Goal: Information Seeking & Learning: Learn about a topic

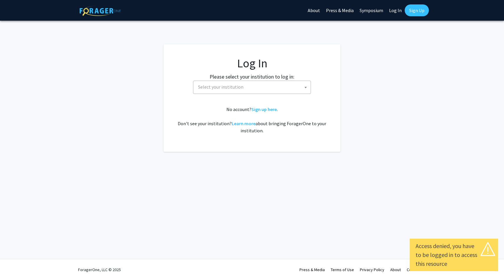
select select
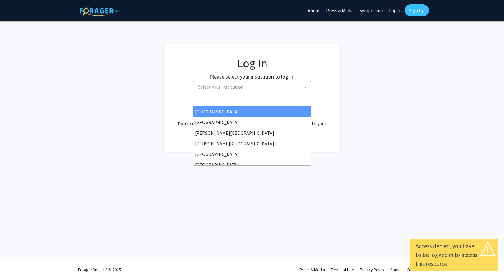
click at [243, 83] on span "Select your institution" at bounding box center [253, 87] width 115 height 12
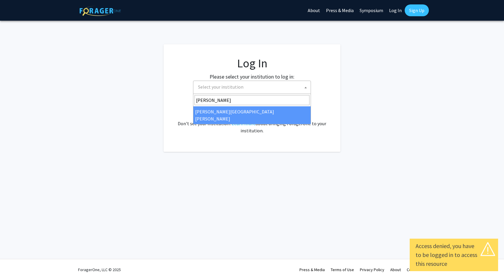
type input "john"
select select "1"
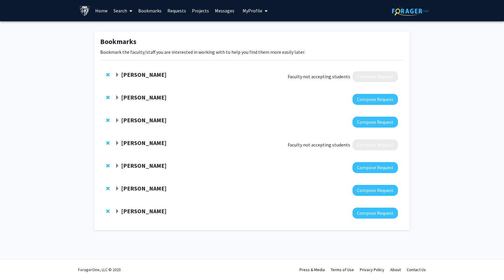
click at [127, 10] on link "Search" at bounding box center [123, 10] width 25 height 21
click at [131, 47] on span "Funding, Programs, & External Opportunities" at bounding box center [165, 51] width 109 height 12
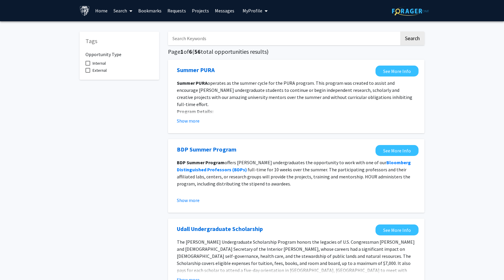
click at [88, 62] on span at bounding box center [88, 63] width 5 height 5
click at [88, 65] on input "Internal" at bounding box center [88, 65] width 0 height 0
checkbox input "true"
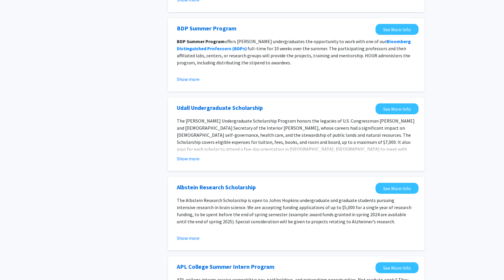
scroll to position [121, 0]
click at [191, 237] on button "Show more" at bounding box center [188, 237] width 23 height 7
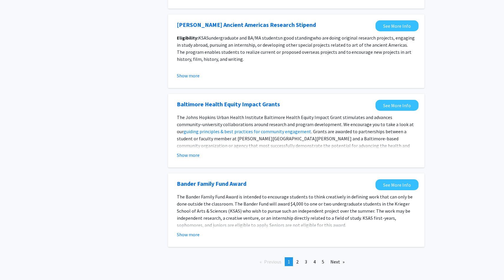
scroll to position [634, 0]
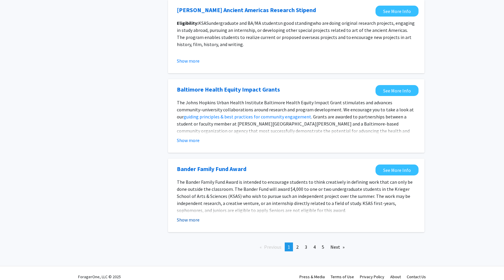
click at [194, 216] on button "Show more" at bounding box center [188, 219] width 23 height 7
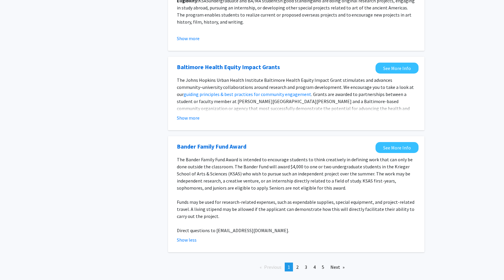
scroll to position [676, 0]
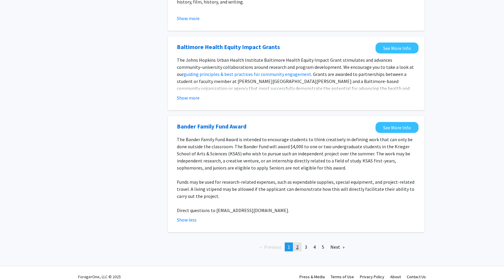
click at [298, 244] on span "2" at bounding box center [297, 247] width 2 height 6
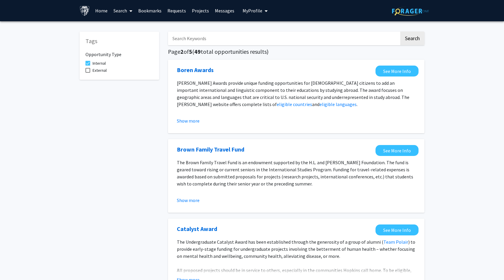
click at [126, 10] on link "Search" at bounding box center [123, 10] width 25 height 21
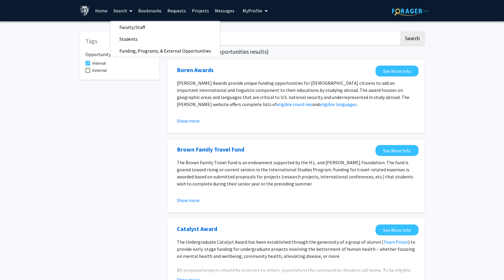
click at [100, 9] on link "Home" at bounding box center [101, 10] width 18 height 21
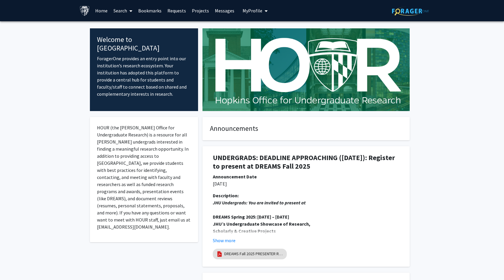
click at [120, 10] on link "Search" at bounding box center [123, 10] width 25 height 21
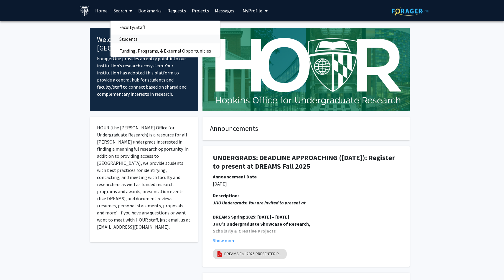
click at [130, 38] on span "Students" at bounding box center [129, 39] width 36 height 12
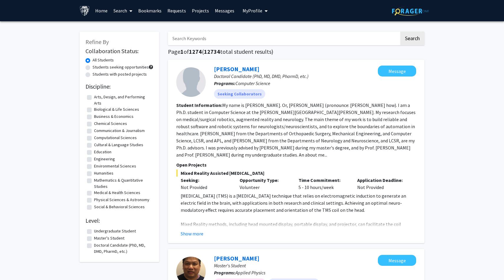
click at [123, 14] on link "Search" at bounding box center [123, 10] width 25 height 21
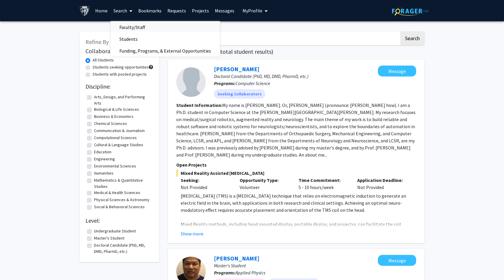
click at [125, 25] on span "Faculty/Staff" at bounding box center [132, 27] width 43 height 12
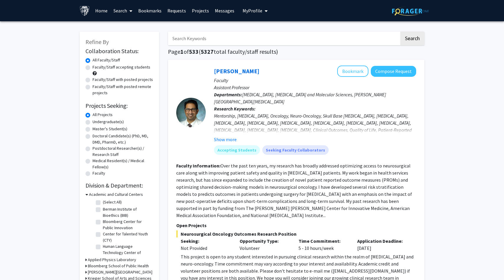
click at [93, 67] on label "Faculty/Staff accepting students" at bounding box center [122, 67] width 58 height 6
click at [93, 67] on input "Faculty/Staff accepting students" at bounding box center [95, 66] width 4 height 4
radio input "true"
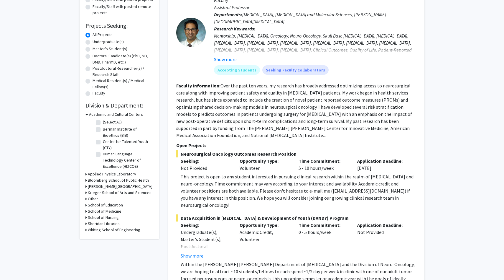
scroll to position [81, 0]
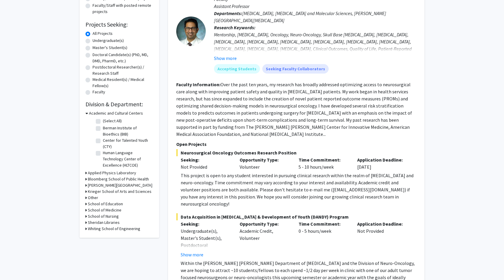
click at [97, 210] on h3 "School of Medicine" at bounding box center [105, 210] width 34 height 6
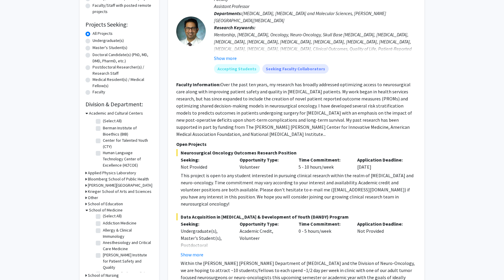
scroll to position [1, 0]
click at [103, 222] on label "Addiction Medicine" at bounding box center [120, 223] width 34 height 6
click at [103, 222] on input "Addiction Medicine" at bounding box center [105, 222] width 4 height 4
checkbox input "true"
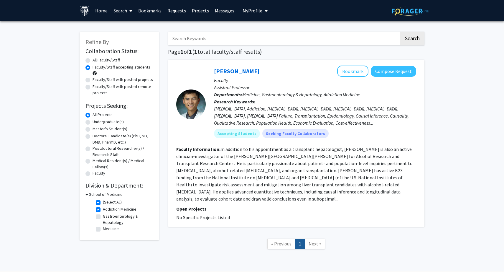
click at [103, 207] on label "Addiction Medicine" at bounding box center [120, 209] width 34 height 6
click at [103, 207] on input "Addiction Medicine" at bounding box center [105, 208] width 4 height 4
checkbox input "false"
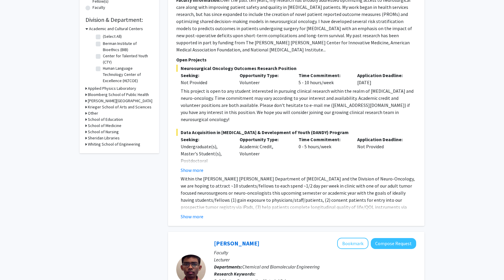
scroll to position [165, 0]
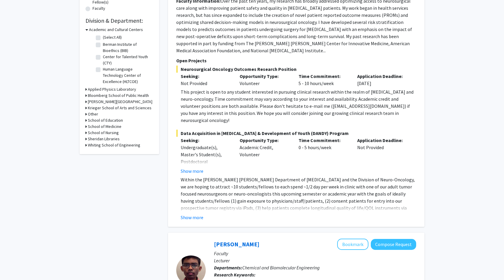
click at [86, 126] on icon at bounding box center [86, 126] width 1 height 6
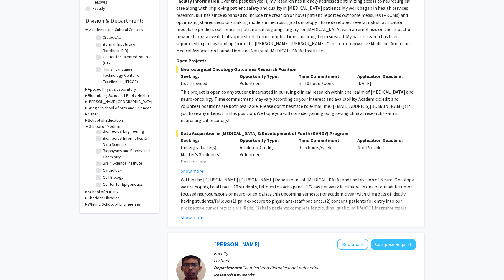
scroll to position [94, 0]
click at [103, 159] on label "Brain Science Institute" at bounding box center [123, 162] width 40 height 6
click at [103, 159] on input "Brain Science Institute" at bounding box center [105, 161] width 4 height 4
checkbox input "true"
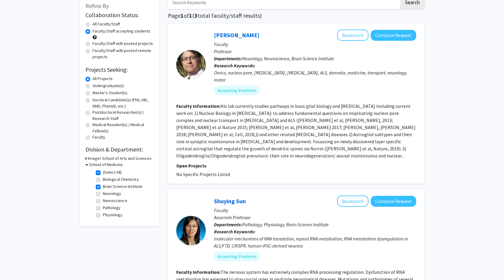
scroll to position [38, 0]
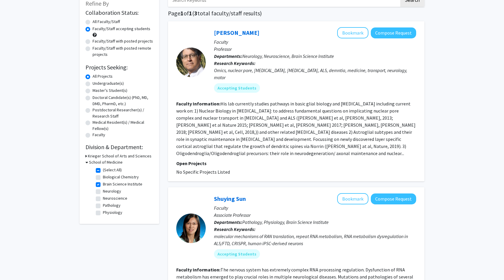
click at [103, 191] on label "Neurology" at bounding box center [112, 191] width 18 height 6
click at [103, 191] on input "Neurology" at bounding box center [105, 190] width 4 height 4
checkbox input "true"
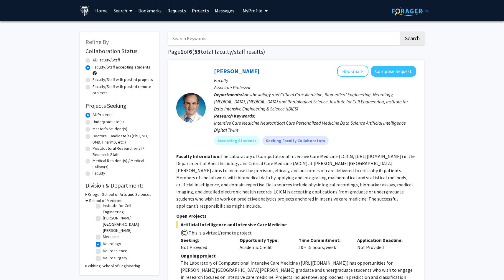
scroll to position [67, 0]
click at [103, 244] on label "Neurosurgery" at bounding box center [115, 247] width 24 height 6
click at [103, 244] on input "Neurosurgery" at bounding box center [105, 246] width 4 height 4
checkbox input "true"
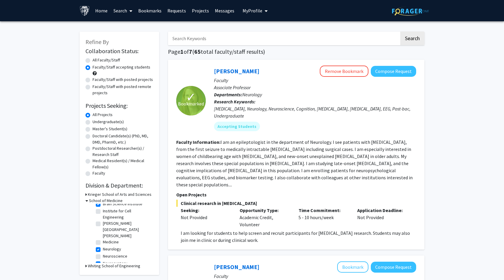
scroll to position [70, 0]
click at [103, 252] on label "Neuroscience" at bounding box center [115, 255] width 24 height 6
click at [103, 252] on input "Neuroscience" at bounding box center [105, 254] width 4 height 4
checkbox input "true"
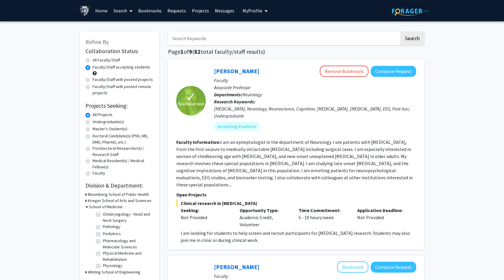
scroll to position [200, 0]
click at [103, 265] on label "Psychiatry and Behavioral Sciences" at bounding box center [127, 271] width 49 height 12
click at [103, 265] on input "Psychiatry and Behavioral Sciences" at bounding box center [105, 267] width 4 height 4
checkbox input "true"
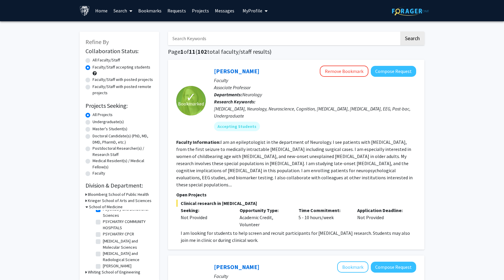
click at [103, 262] on label "[PERSON_NAME][GEOGRAPHIC_DATA][MEDICAL_DATA]" at bounding box center [127, 271] width 49 height 19
click at [103, 262] on input "[PERSON_NAME][GEOGRAPHIC_DATA][MEDICAL_DATA]" at bounding box center [105, 264] width 4 height 4
checkbox input "true"
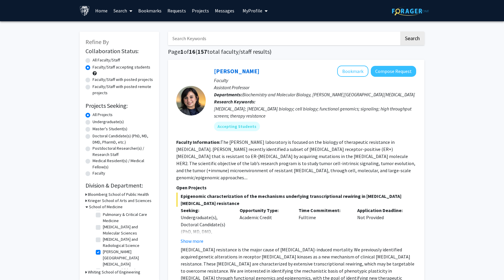
scroll to position [376, 0]
click at [103, 264] on label "SOM Psy Child and Adolescent Psychiatry" at bounding box center [127, 270] width 49 height 12
click at [103, 264] on input "SOM Psy Child and Adolescent Psychiatry" at bounding box center [105, 266] width 4 height 4
checkbox input "true"
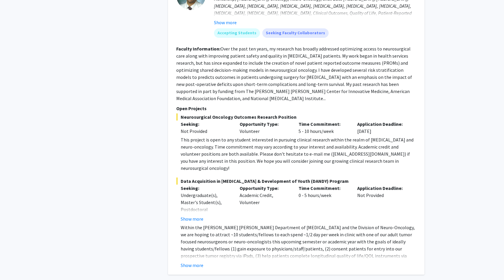
scroll to position [2262, 0]
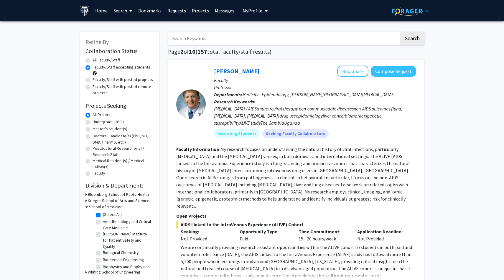
click at [98, 9] on link "Home" at bounding box center [101, 10] width 18 height 21
